Goal: Information Seeking & Learning: Learn about a topic

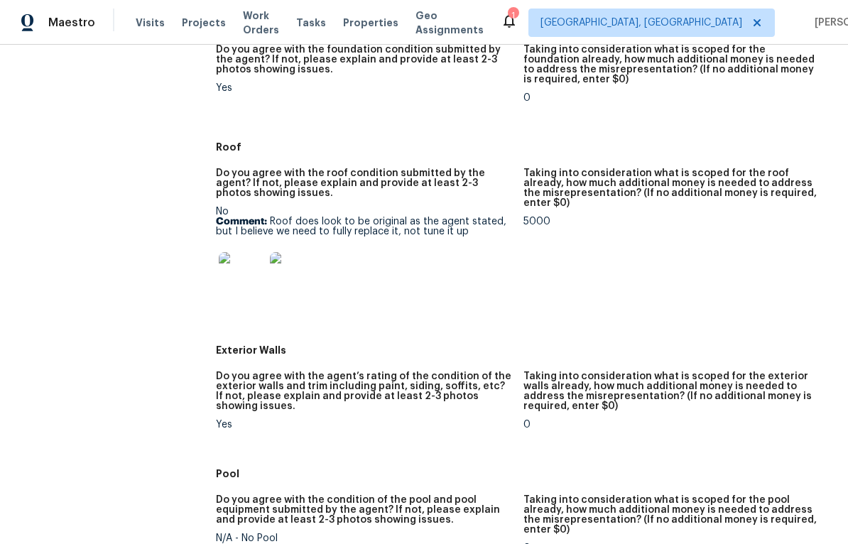
scroll to position [444, 0]
click at [236, 284] on img at bounding box center [241, 275] width 45 height 45
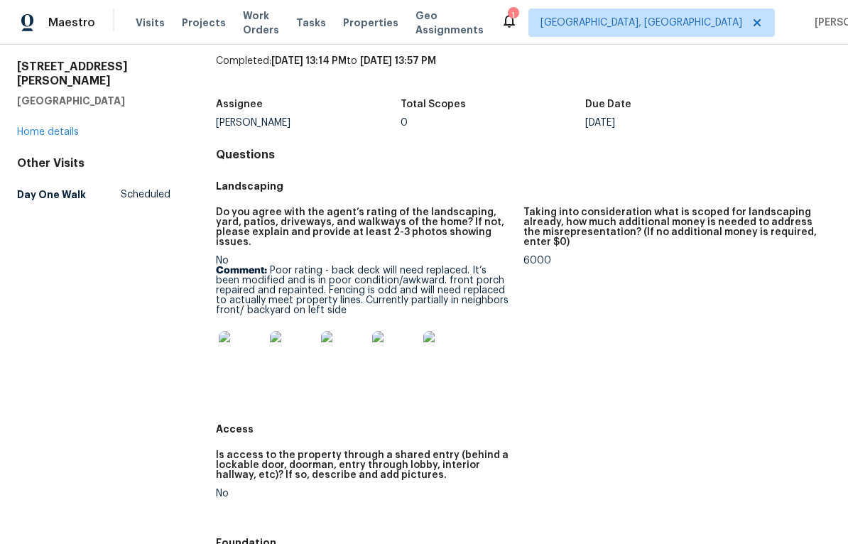
scroll to position [52, 0]
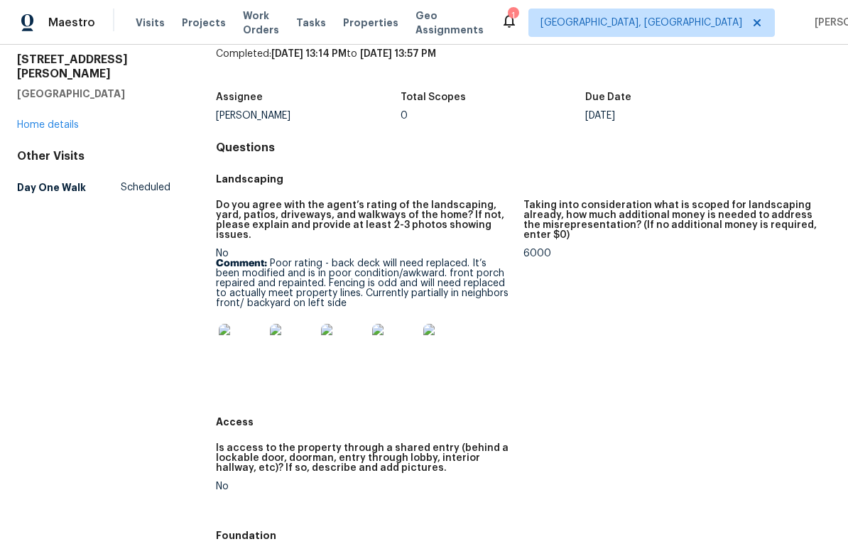
click at [253, 339] on img at bounding box center [241, 346] width 45 height 45
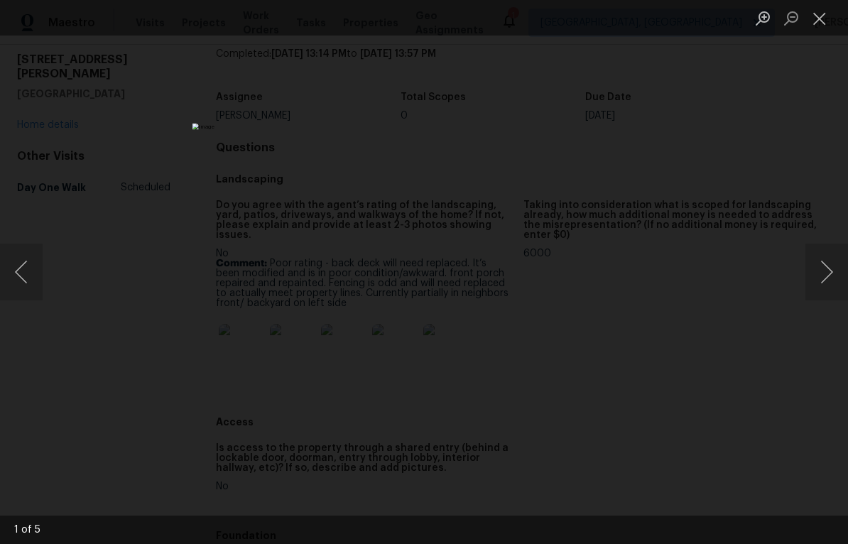
click at [816, 288] on button "Next image" at bounding box center [826, 271] width 43 height 57
click at [825, 287] on button "Next image" at bounding box center [826, 271] width 43 height 57
click at [825, 282] on button "Next image" at bounding box center [826, 271] width 43 height 57
click at [827, 290] on button "Next image" at bounding box center [826, 271] width 43 height 57
click at [827, 289] on button "Next image" at bounding box center [826, 271] width 43 height 57
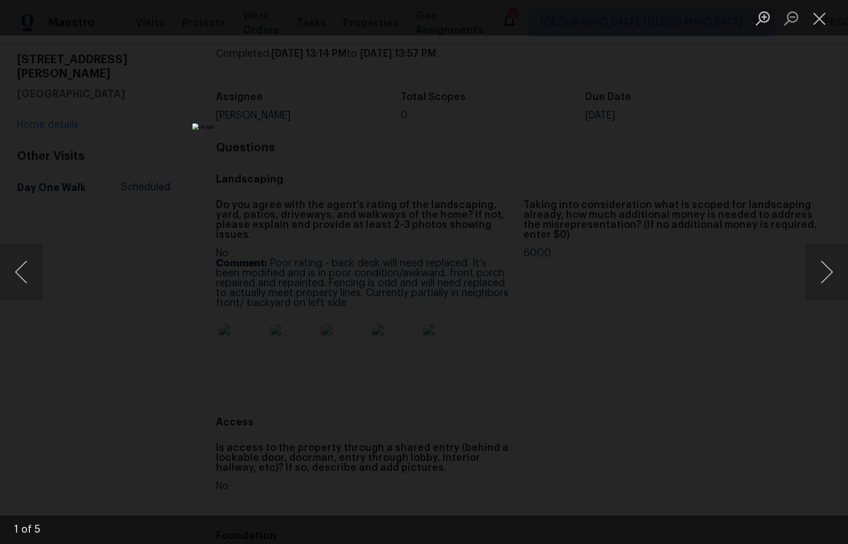
click at [824, 283] on button "Next image" at bounding box center [826, 271] width 43 height 57
click at [826, 281] on button "Next image" at bounding box center [826, 271] width 43 height 57
click at [813, 122] on div "Lightbox" at bounding box center [424, 272] width 848 height 544
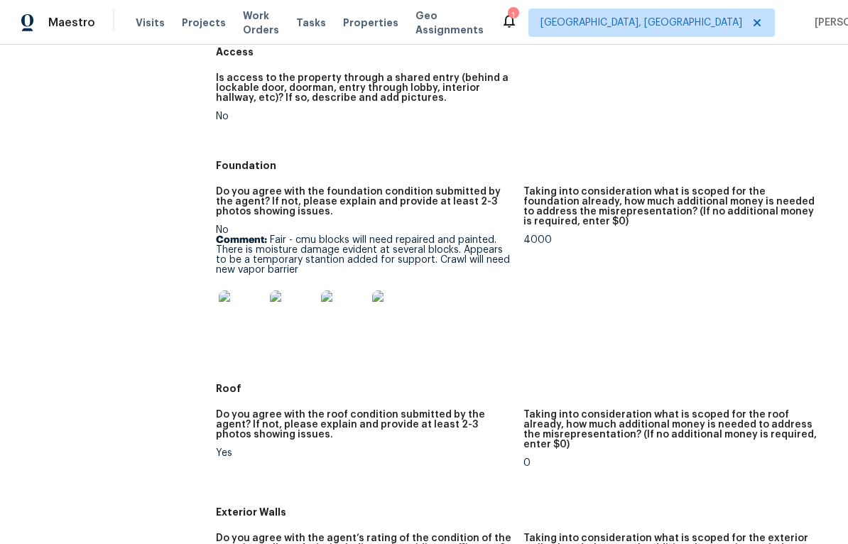
scroll to position [438, 0]
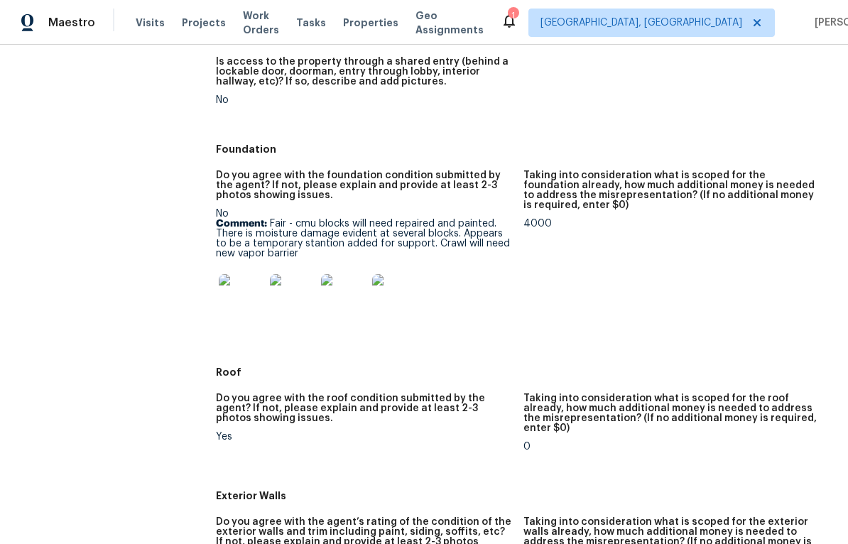
click at [243, 288] on img at bounding box center [241, 296] width 45 height 45
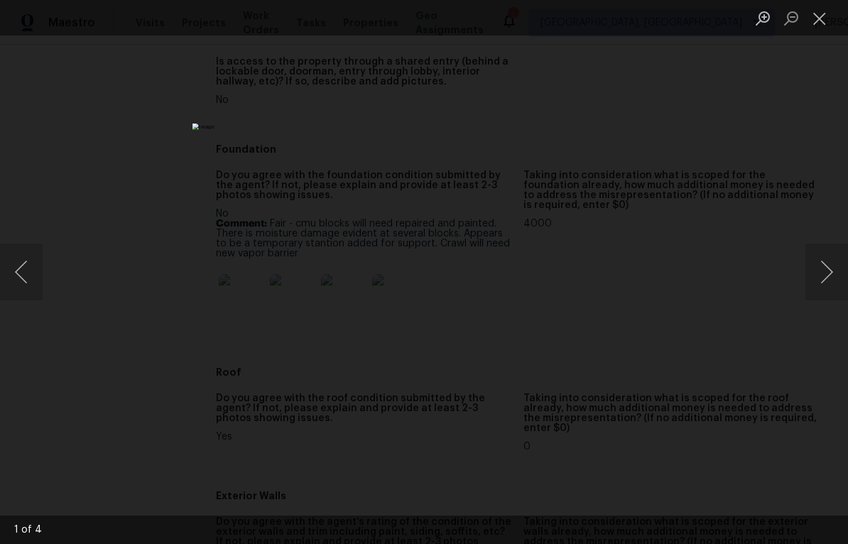
click at [829, 271] on button "Next image" at bounding box center [826, 271] width 43 height 57
click at [822, 270] on button "Next image" at bounding box center [826, 271] width 43 height 57
click at [823, 274] on button "Next image" at bounding box center [826, 271] width 43 height 57
click at [825, 274] on button "Next image" at bounding box center [826, 271] width 43 height 57
click at [826, 275] on button "Next image" at bounding box center [826, 271] width 43 height 57
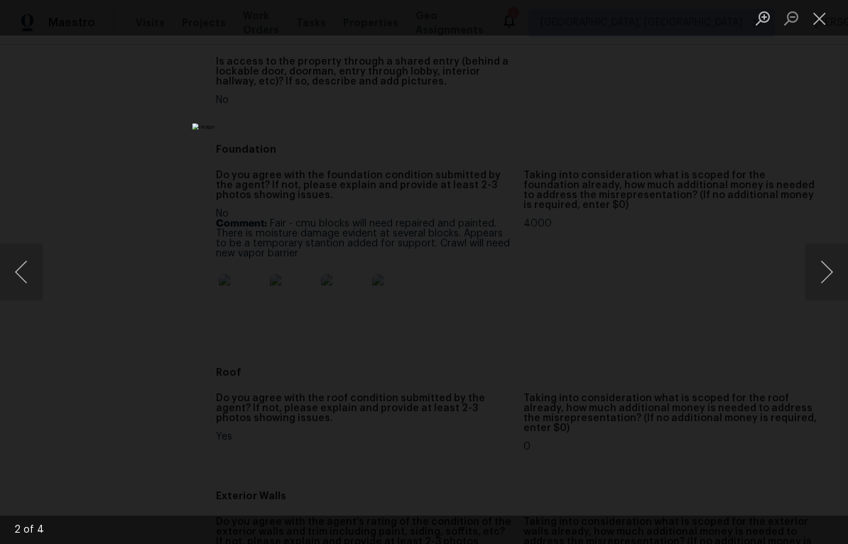
click at [813, 136] on div "Lightbox" at bounding box center [424, 272] width 848 height 544
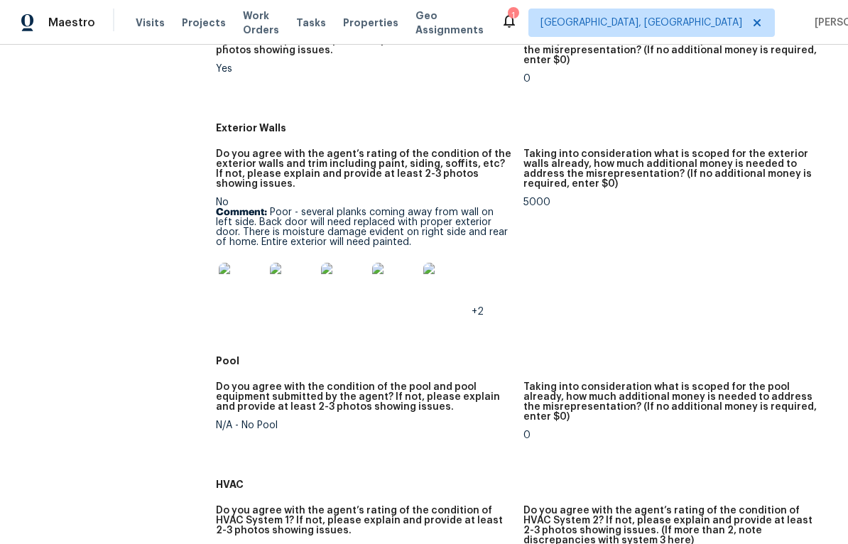
scroll to position [805, 0]
click at [236, 273] on img at bounding box center [241, 285] width 45 height 45
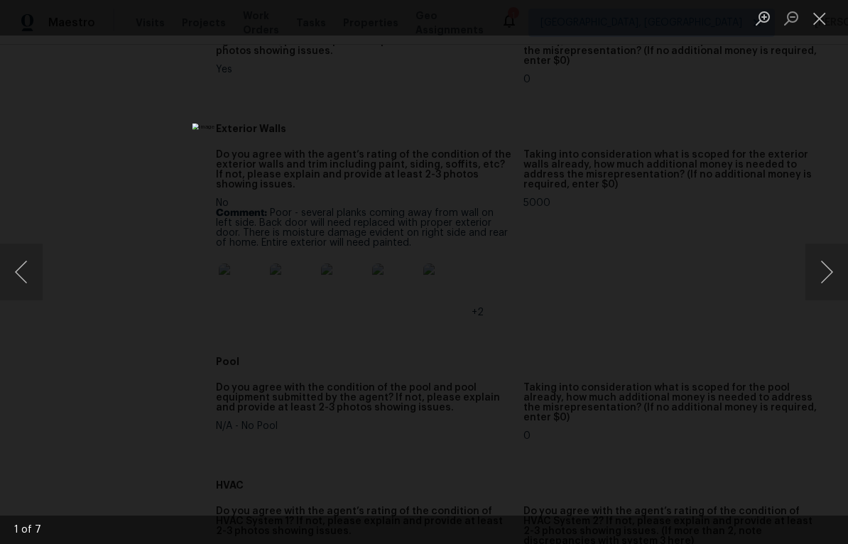
click at [818, 278] on button "Next image" at bounding box center [826, 271] width 43 height 57
click at [818, 275] on button "Next image" at bounding box center [826, 271] width 43 height 57
click at [818, 274] on button "Next image" at bounding box center [826, 271] width 43 height 57
click at [813, 276] on button "Next image" at bounding box center [826, 271] width 43 height 57
click at [816, 278] on button "Next image" at bounding box center [826, 271] width 43 height 57
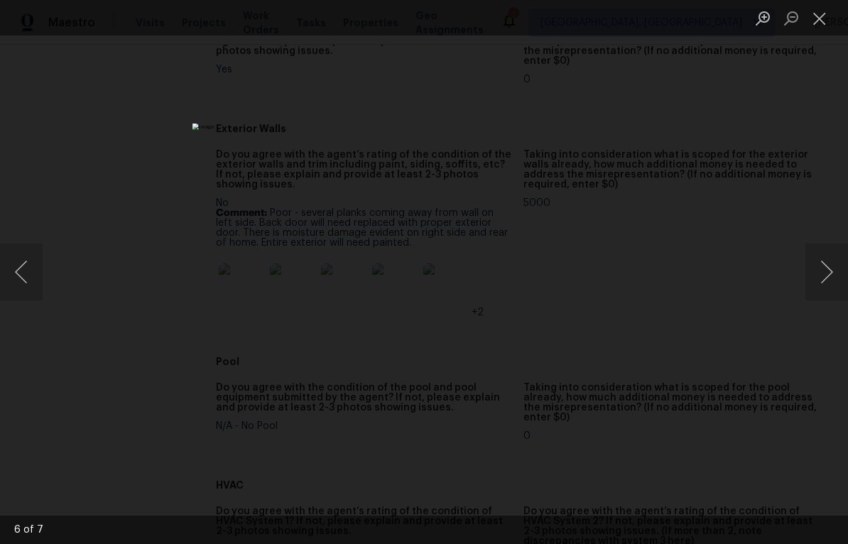
click at [822, 160] on div "Lightbox" at bounding box center [424, 272] width 848 height 544
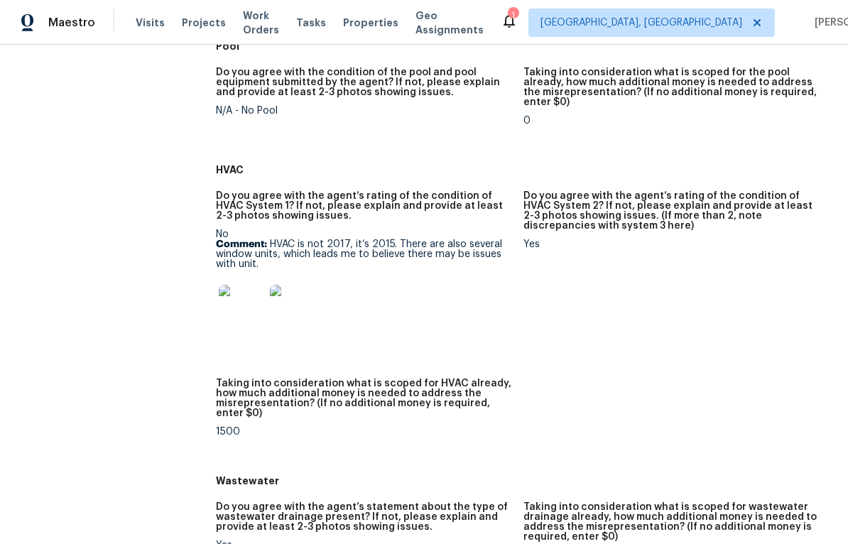
scroll to position [1117, 0]
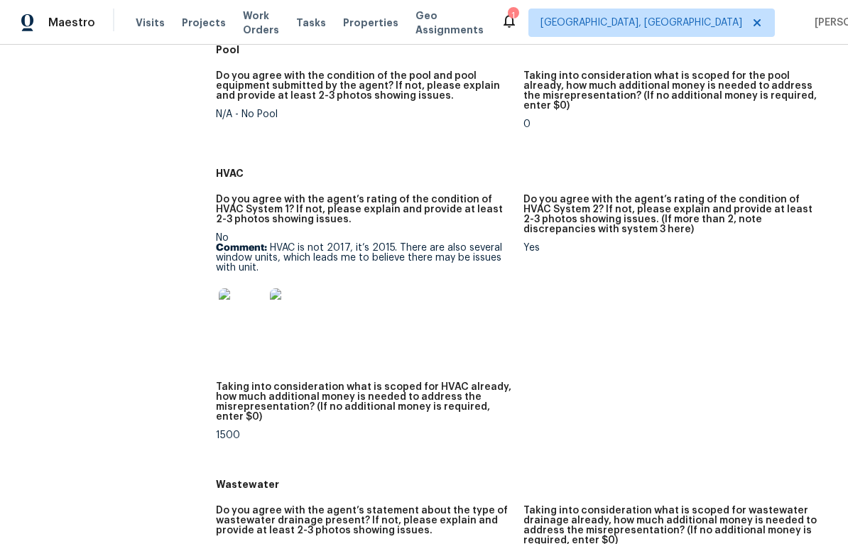
click at [236, 303] on img at bounding box center [241, 310] width 45 height 45
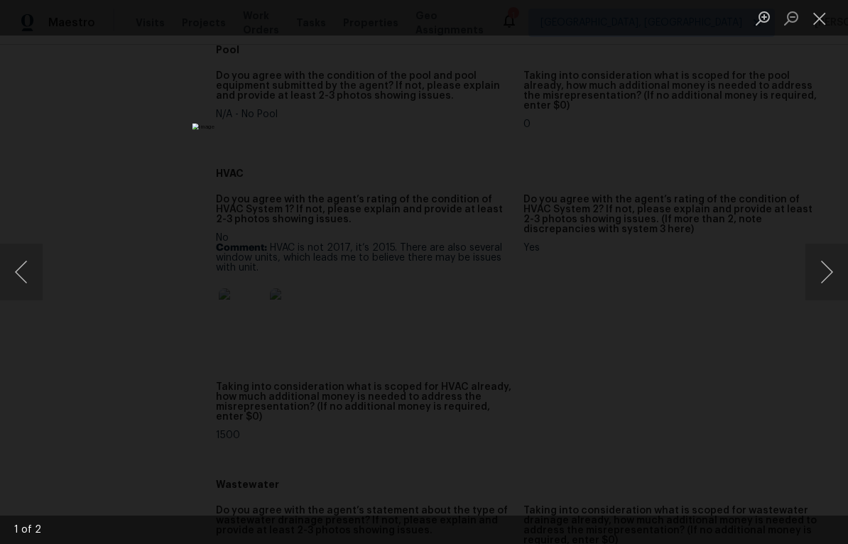
click at [830, 270] on button "Next image" at bounding box center [826, 271] width 43 height 57
click at [826, 275] on button "Next image" at bounding box center [826, 271] width 43 height 57
click at [825, 275] on button "Next image" at bounding box center [826, 271] width 43 height 57
click at [795, 159] on div "Lightbox" at bounding box center [424, 272] width 848 height 544
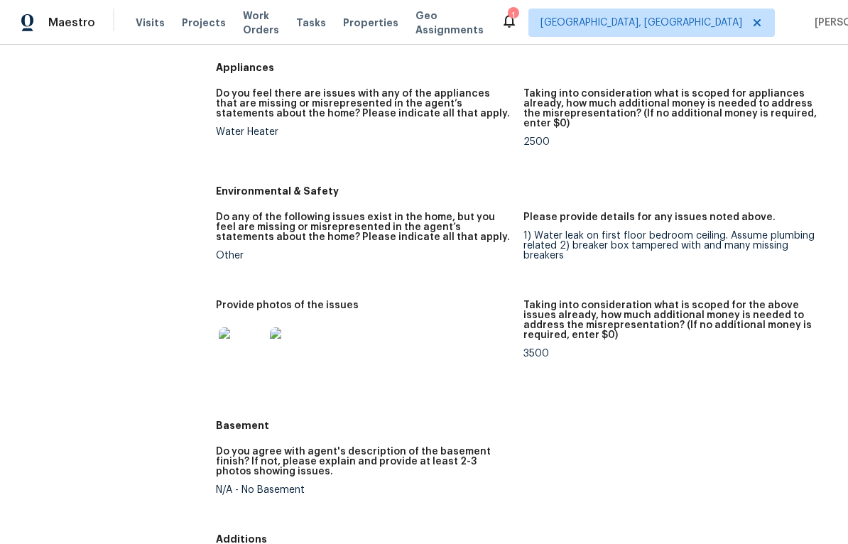
scroll to position [1786, 0]
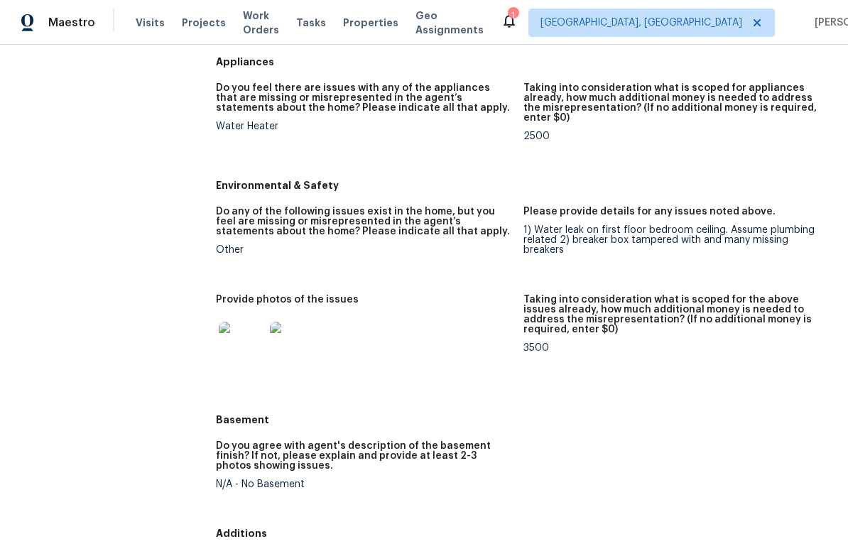
click at [229, 338] on img at bounding box center [241, 344] width 45 height 45
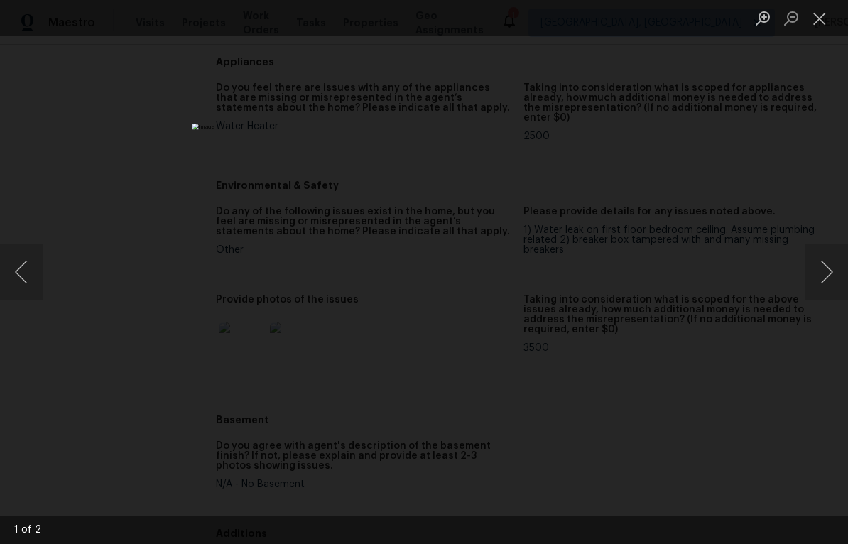
click at [828, 278] on button "Next image" at bounding box center [826, 271] width 43 height 57
click at [745, 222] on div "Lightbox" at bounding box center [424, 272] width 848 height 544
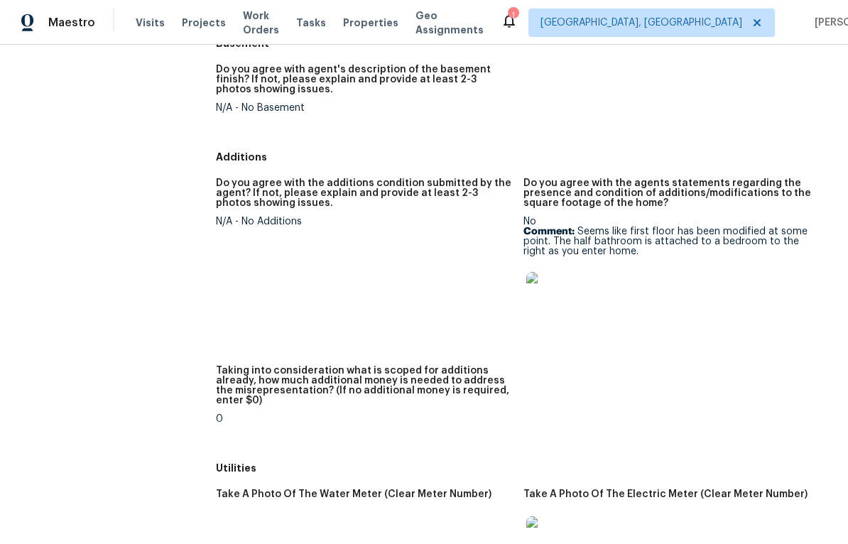
scroll to position [2161, 0]
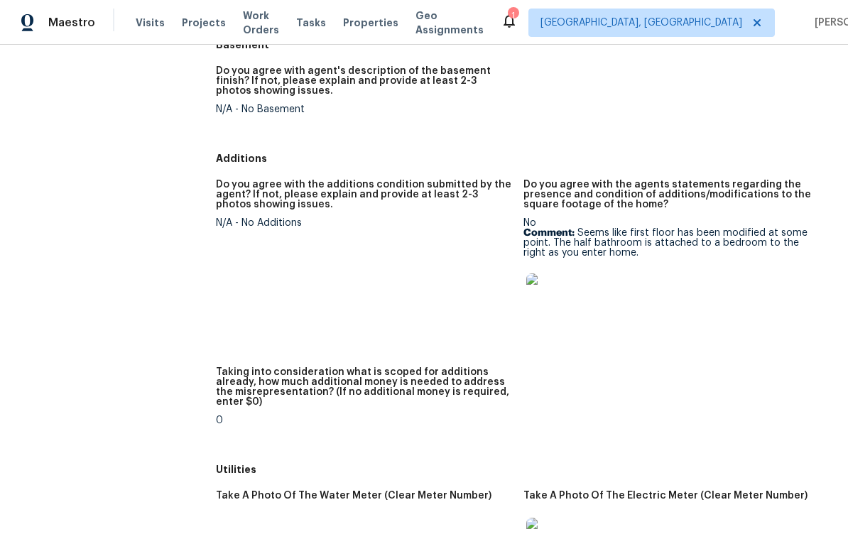
click at [543, 293] on img at bounding box center [548, 295] width 45 height 45
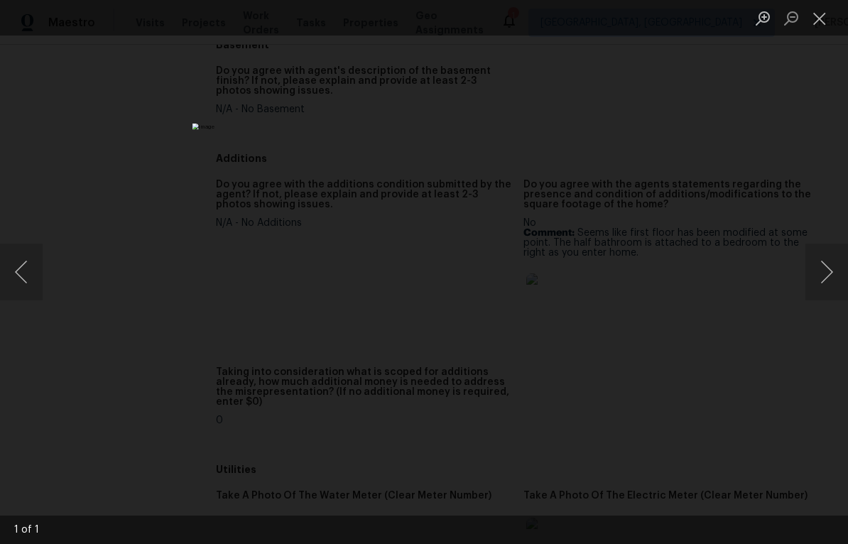
click at [829, 285] on button "Next image" at bounding box center [826, 271] width 43 height 57
click at [811, 283] on button "Next image" at bounding box center [826, 271] width 43 height 57
click at [824, 243] on button "Next image" at bounding box center [826, 271] width 43 height 57
click at [781, 186] on div "Lightbox" at bounding box center [424, 272] width 848 height 544
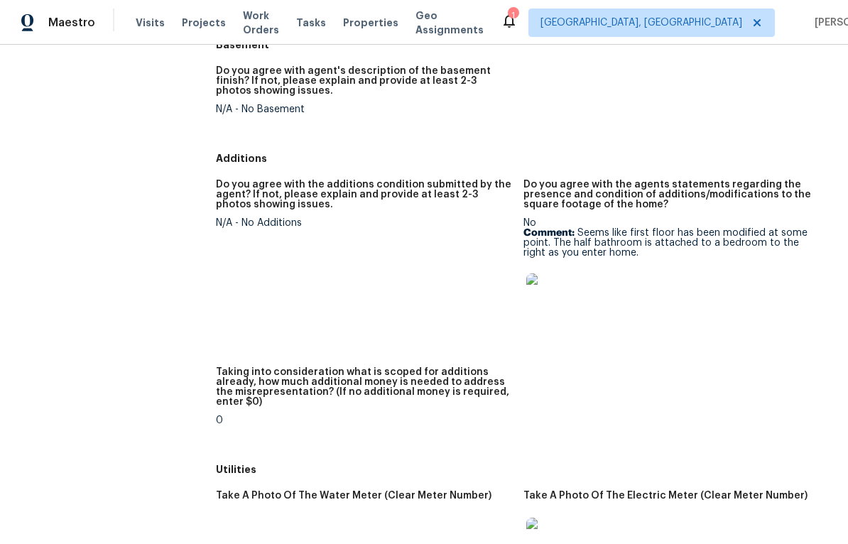
click at [789, 151] on h5 "Additions" at bounding box center [523, 158] width 615 height 14
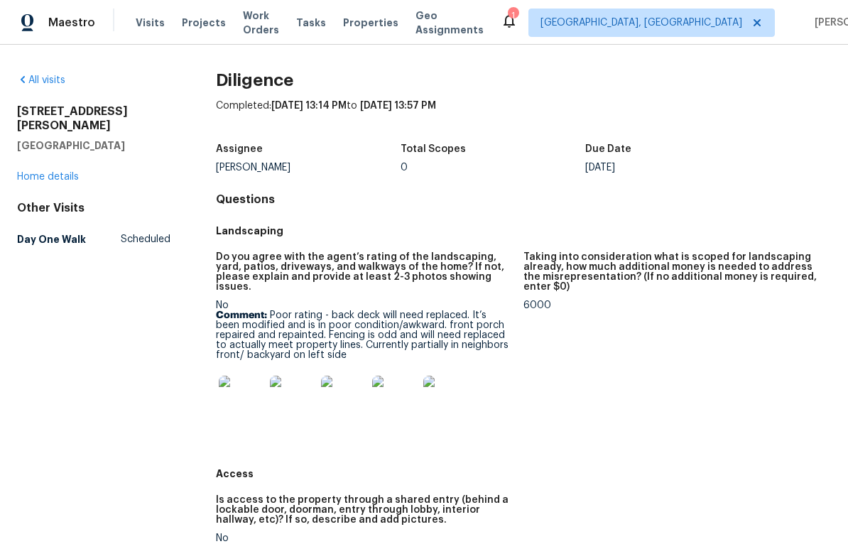
scroll to position [0, 0]
